Goal: Transaction & Acquisition: Download file/media

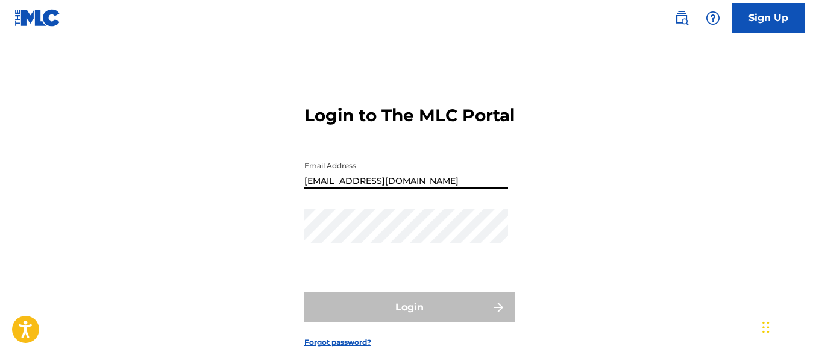
type input "[EMAIL_ADDRESS][DOMAIN_NAME]"
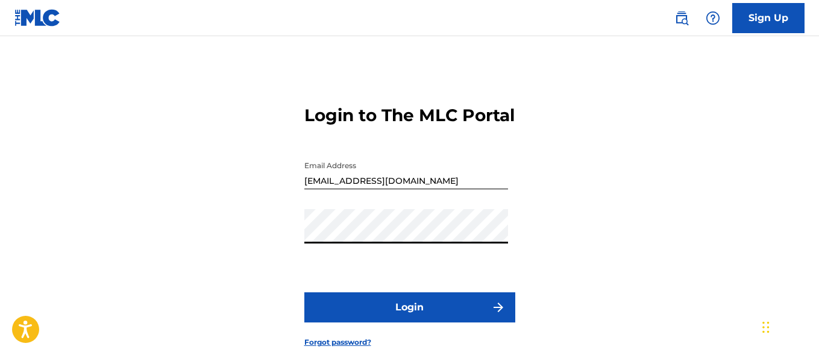
click at [409, 322] on button "Login" at bounding box center [409, 307] width 211 height 30
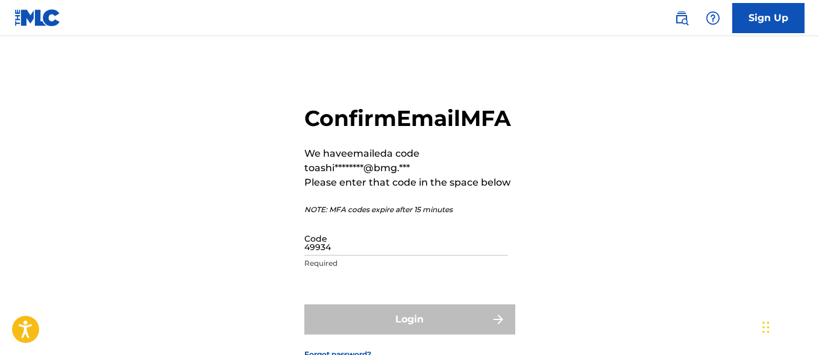
type input "499349"
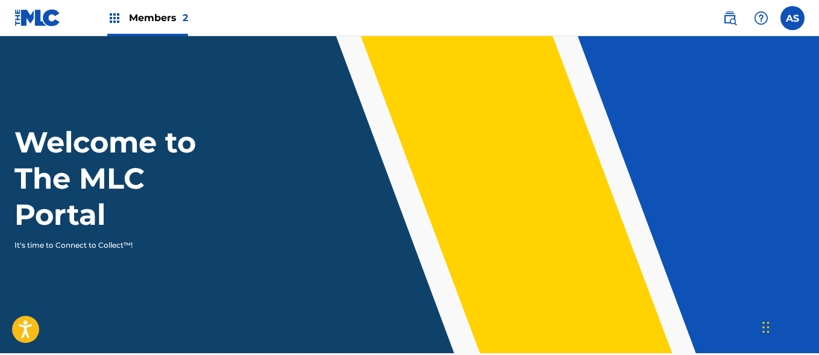
click at [114, 18] on img at bounding box center [114, 18] width 14 height 14
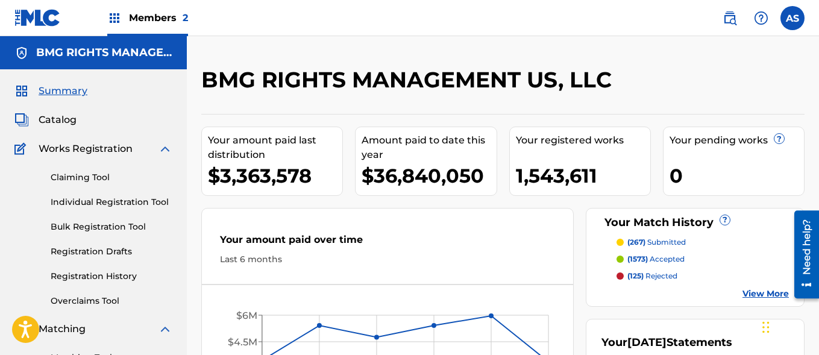
scroll to position [262, 0]
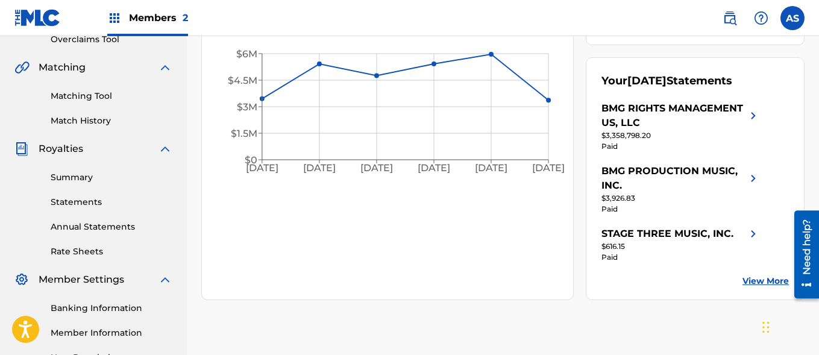
click at [111, 177] on link "Summary" at bounding box center [112, 177] width 122 height 13
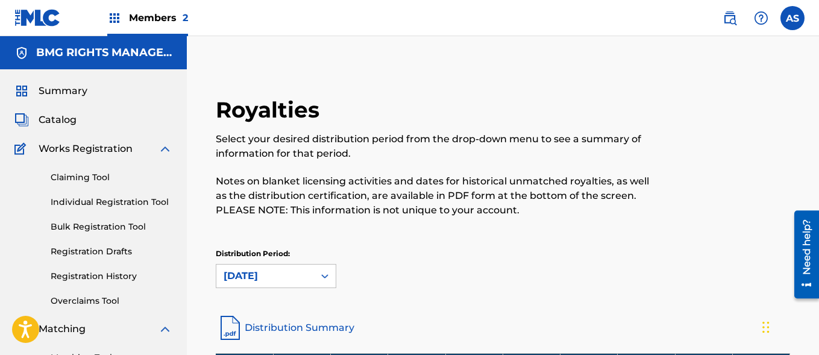
click at [114, 18] on img at bounding box center [114, 18] width 14 height 14
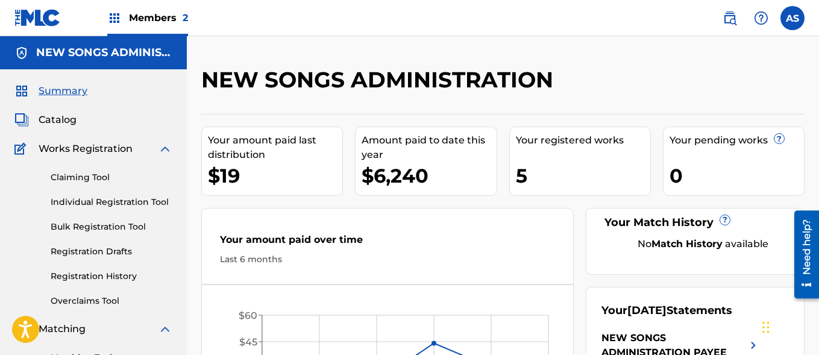
scroll to position [262, 0]
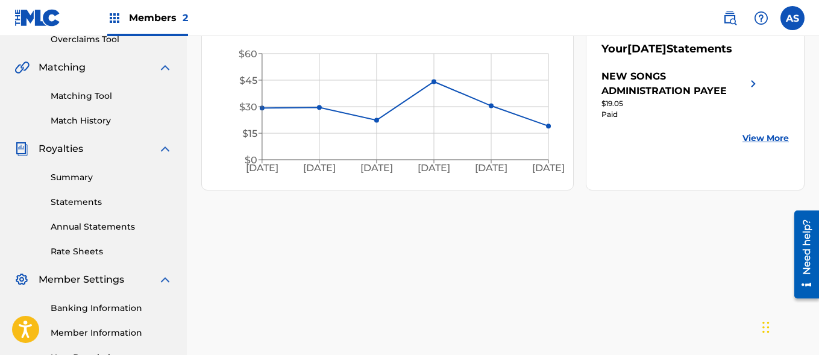
click at [111, 177] on link "Summary" at bounding box center [112, 177] width 122 height 13
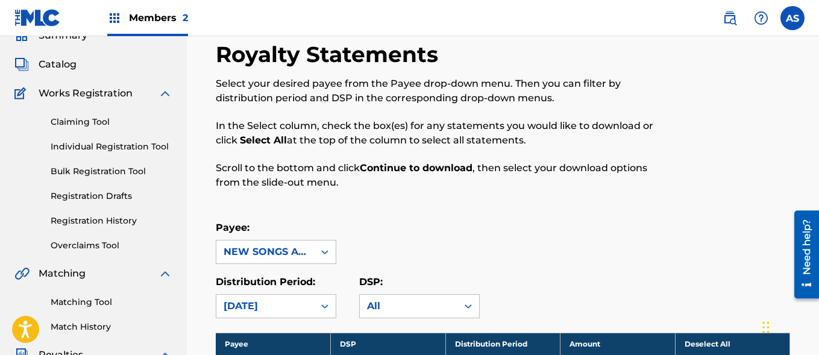
scroll to position [903, 0]
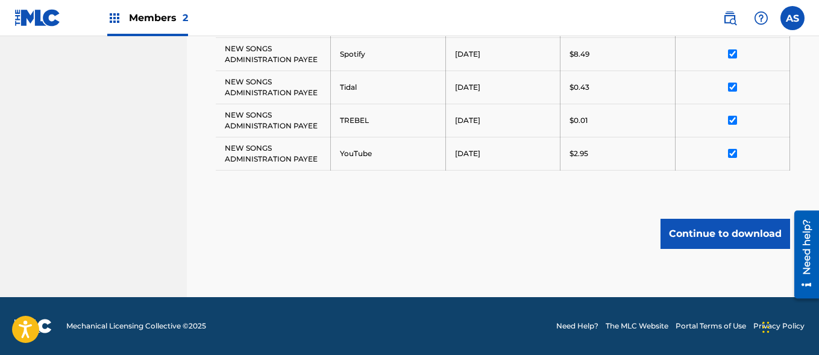
click at [725, 233] on button "Continue to download" at bounding box center [725, 234] width 130 height 30
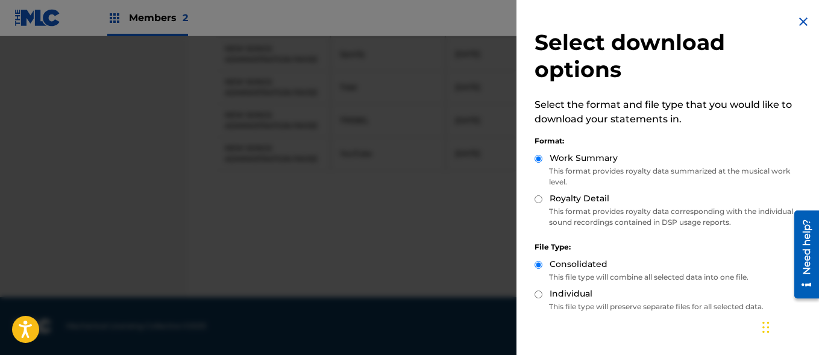
click at [578, 198] on label "Royalty Detail" at bounding box center [580, 198] width 60 height 13
click at [542, 198] on input "Royalty Detail" at bounding box center [538, 199] width 8 height 8
radio input "true"
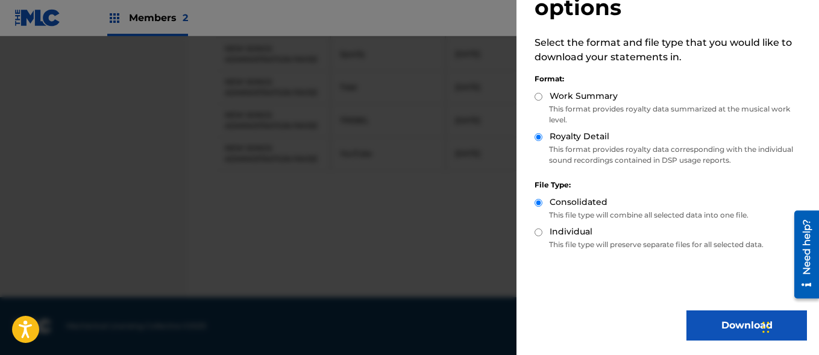
click at [742, 325] on button "Download" at bounding box center [746, 325] width 121 height 30
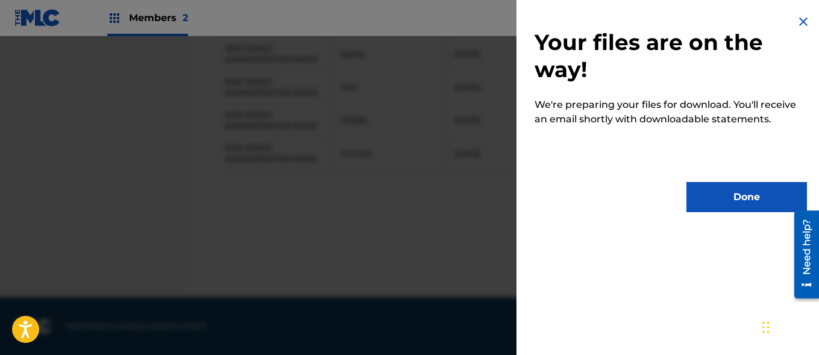
scroll to position [0, 0]
click at [742, 197] on button "Done" at bounding box center [746, 197] width 121 height 30
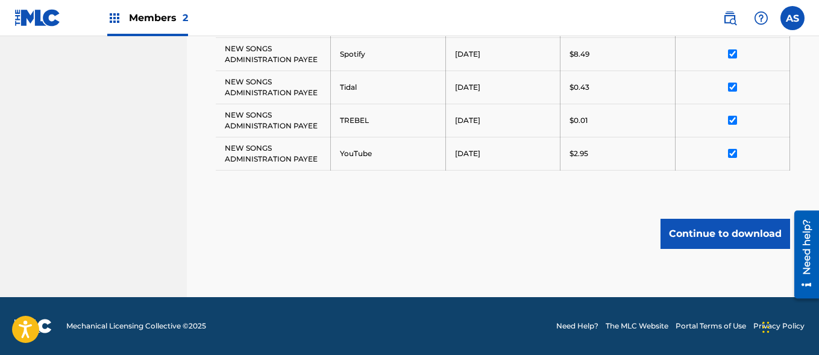
click at [792, 18] on input "AS [PERSON_NAME] [PERSON_NAME][EMAIL_ADDRESS][PERSON_NAME][DOMAIN_NAME] Notific…" at bounding box center [792, 18] width 0 height 0
